Goal: Information Seeking & Learning: Learn about a topic

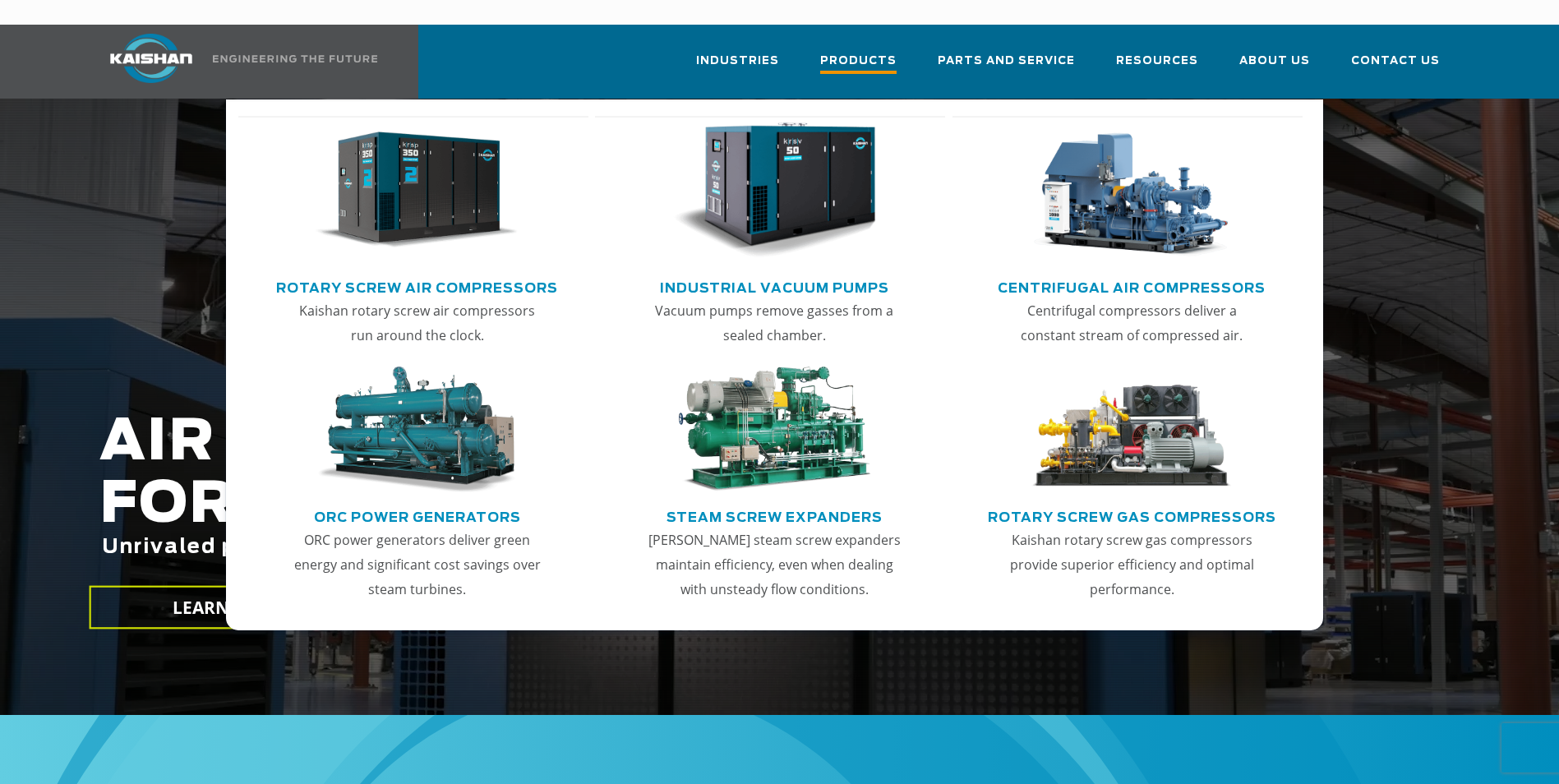
click at [875, 52] on span "Products" at bounding box center [858, 63] width 77 height 22
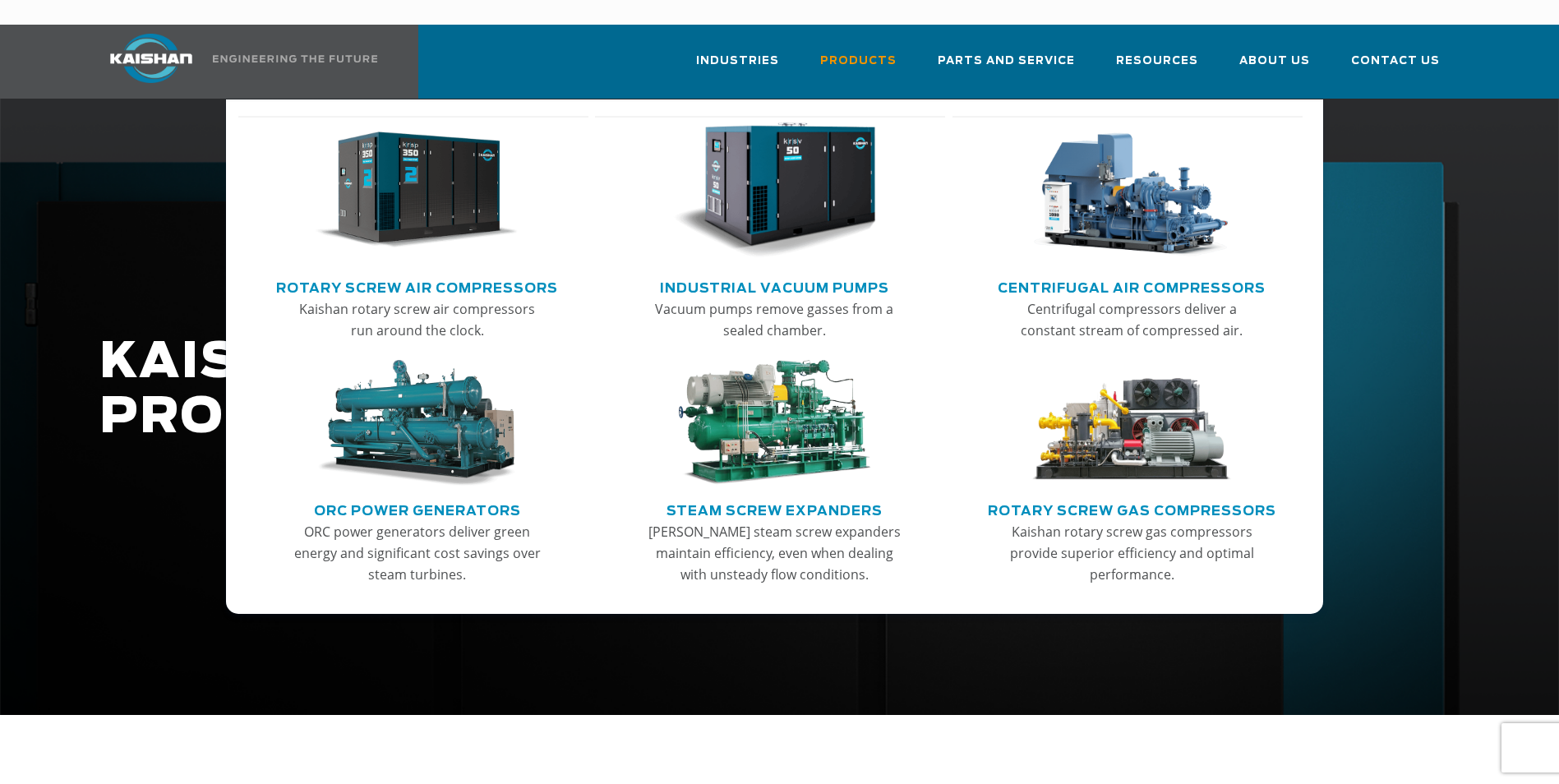
click at [480, 274] on link "Rotary Screw Air Compressors" at bounding box center [417, 286] width 281 height 25
click at [439, 199] on img "Main menu" at bounding box center [417, 190] width 202 height 136
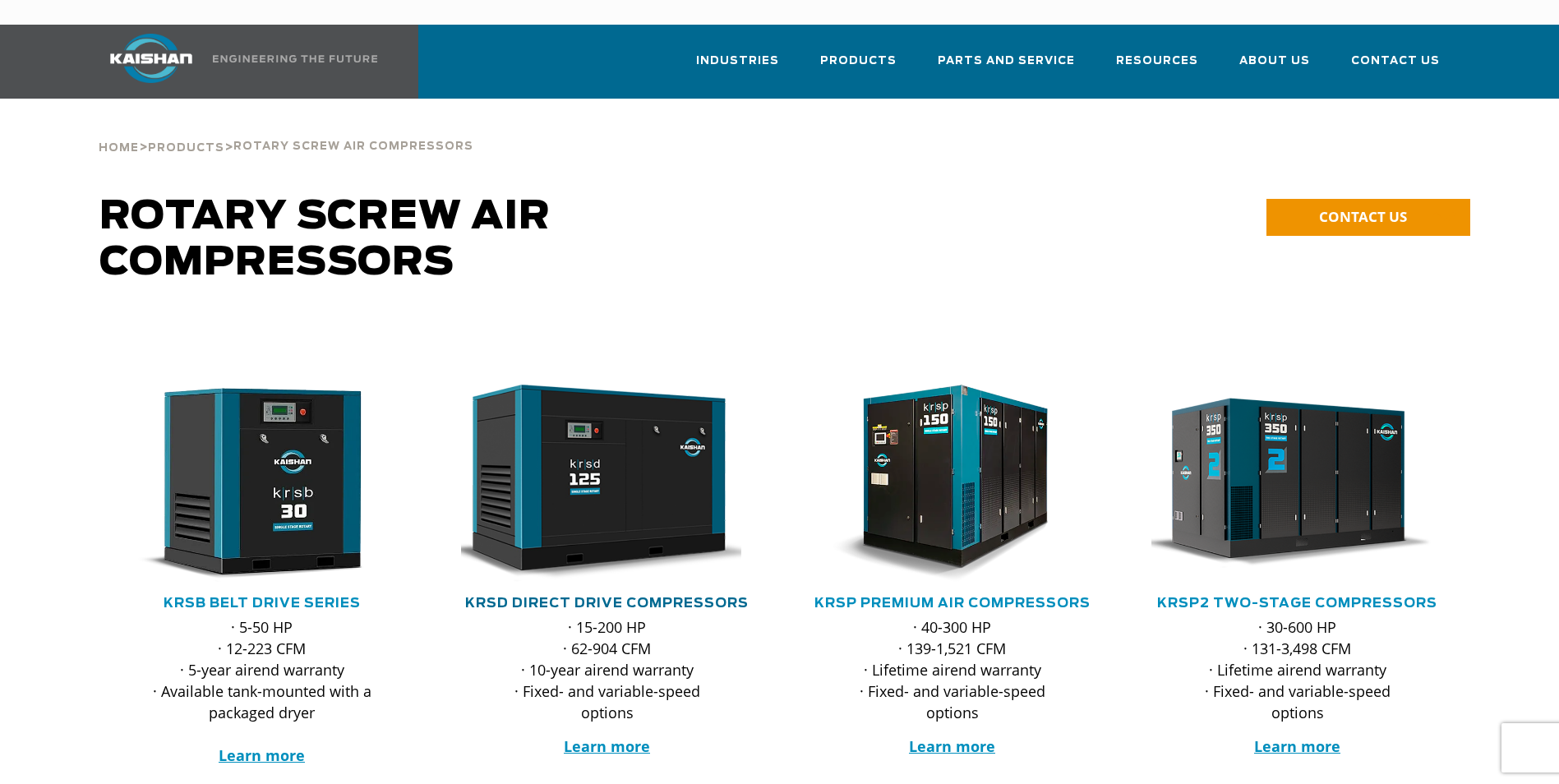
click at [563, 596] on link "KRSD Direct Drive Compressors" at bounding box center [606, 603] width 283 height 13
